Goal: Navigation & Orientation: Find specific page/section

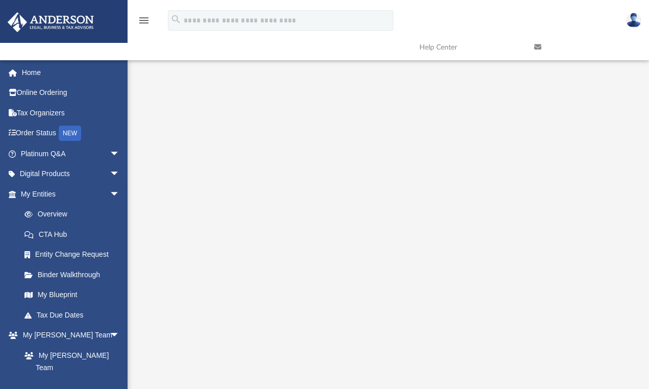
scroll to position [250, 0]
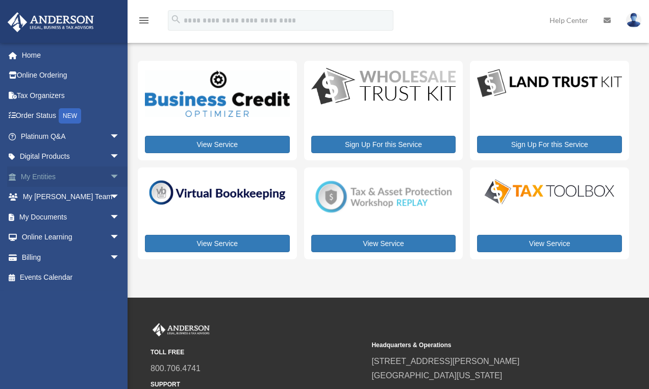
click at [47, 176] on link "My Entities arrow_drop_down" at bounding box center [71, 176] width 128 height 20
click at [110, 174] on span "arrow_drop_down" at bounding box center [120, 176] width 20 height 21
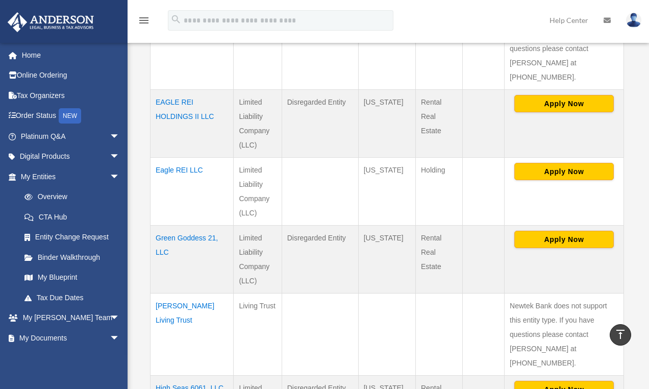
scroll to position [371, 0]
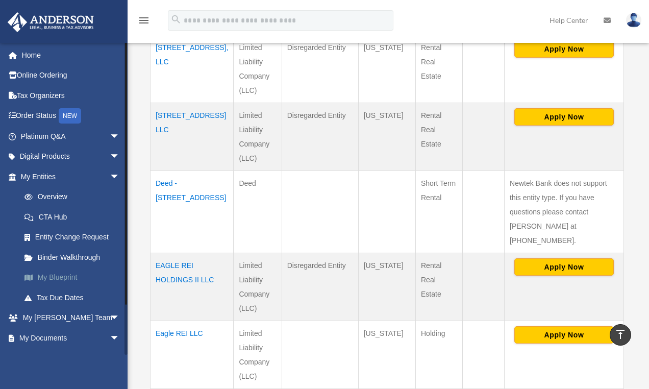
click at [73, 269] on link "My Blueprint" at bounding box center [74, 277] width 121 height 20
